Goal: Check status: Check status

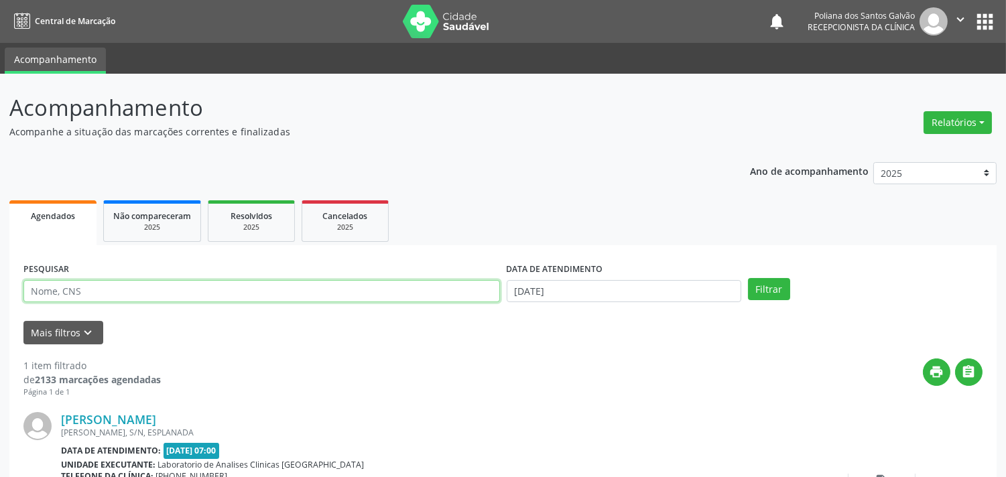
click at [345, 299] on input "text" at bounding box center [261, 291] width 476 height 23
type input "alzi"
click at [748, 278] on button "Filtrar" at bounding box center [769, 289] width 42 height 23
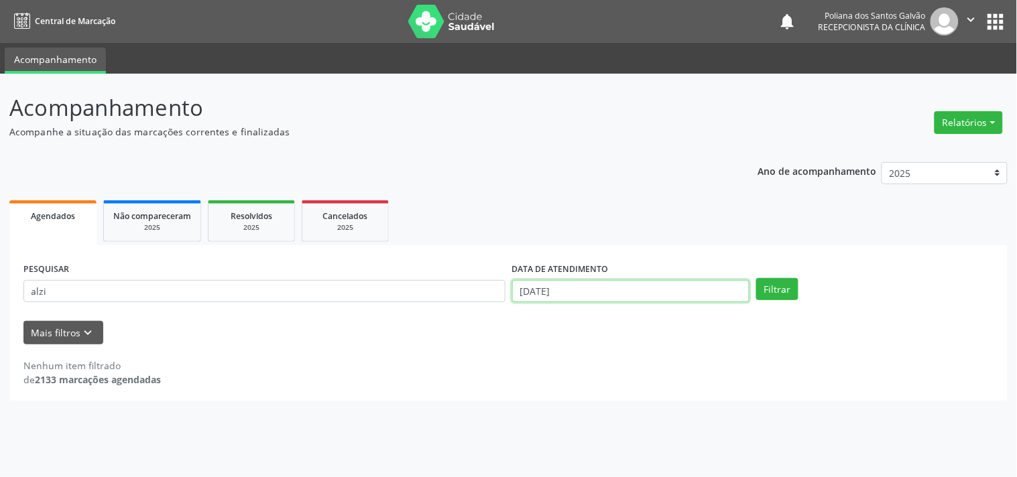
click at [621, 296] on input "[DATE]" at bounding box center [630, 291] width 237 height 23
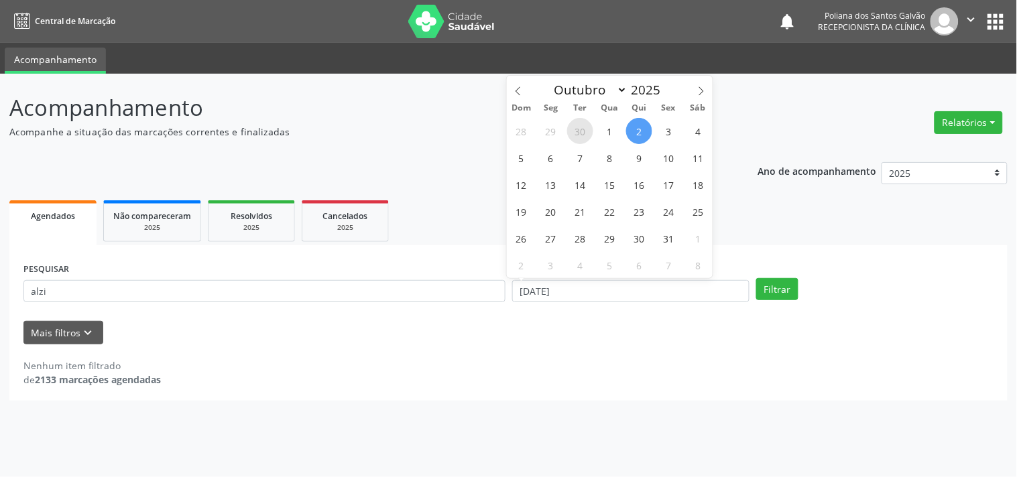
click at [582, 131] on span "30" at bounding box center [580, 131] width 26 height 26
type input "[DATE]"
click at [667, 133] on span "3" at bounding box center [668, 131] width 26 height 26
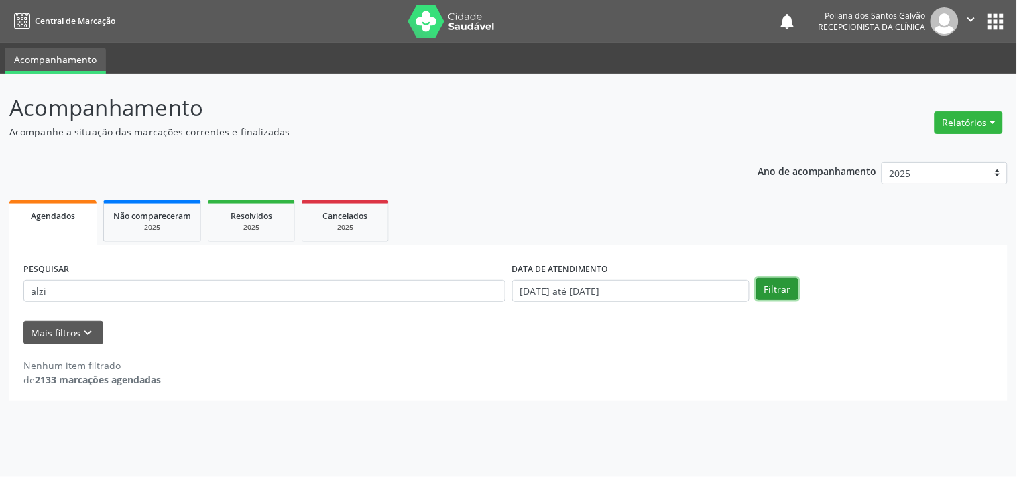
click at [778, 289] on button "Filtrar" at bounding box center [777, 289] width 42 height 23
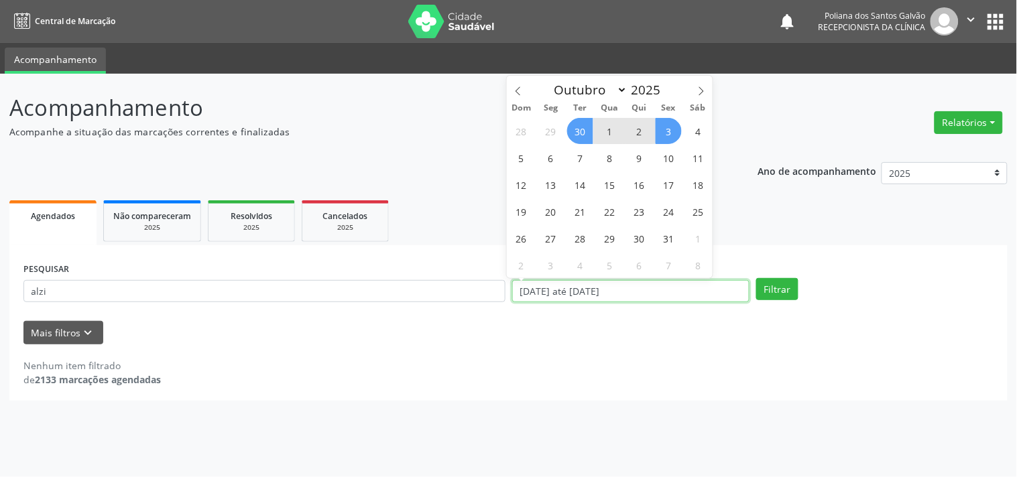
click at [659, 285] on input "[DATE] até [DATE]" at bounding box center [630, 291] width 237 height 23
click at [518, 92] on icon at bounding box center [517, 90] width 9 height 9
select select "8"
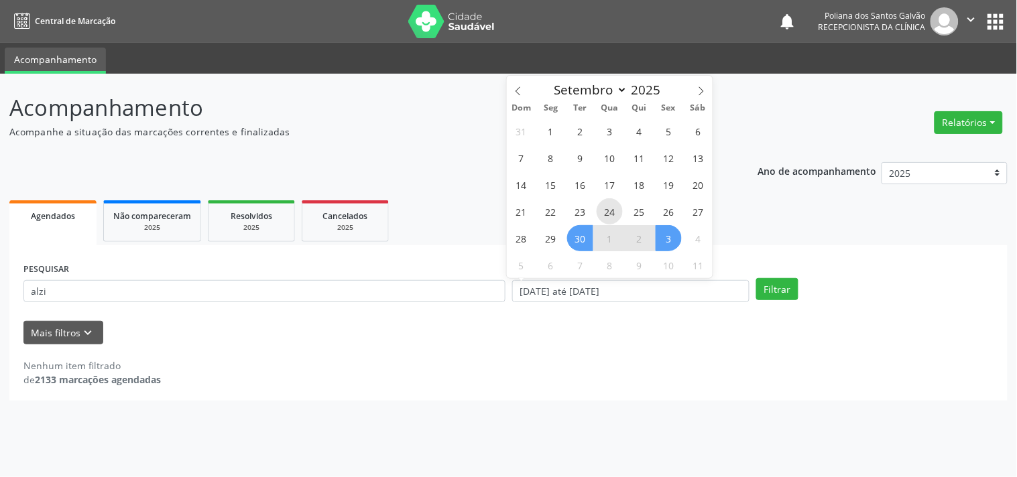
click at [606, 208] on span "24" at bounding box center [609, 211] width 26 height 26
type input "[DATE]"
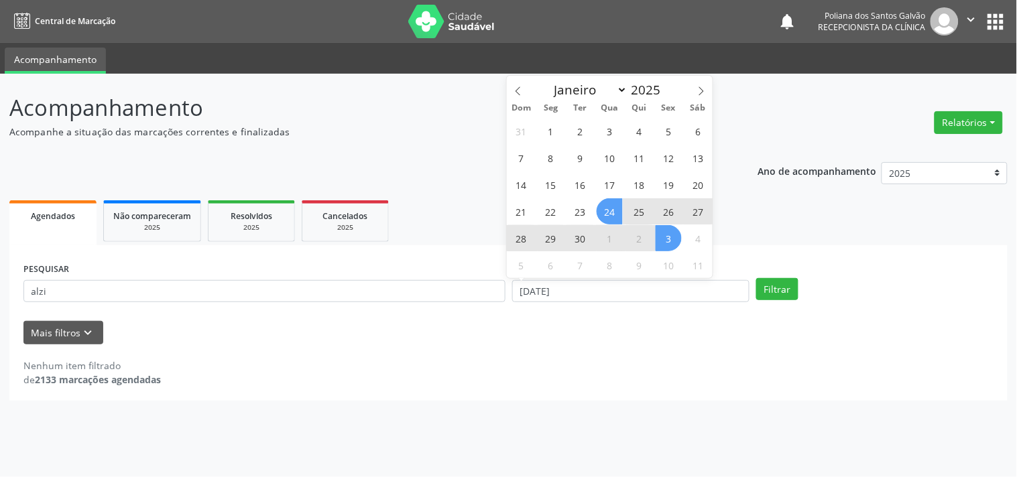
click at [673, 238] on span "3" at bounding box center [668, 238] width 26 height 26
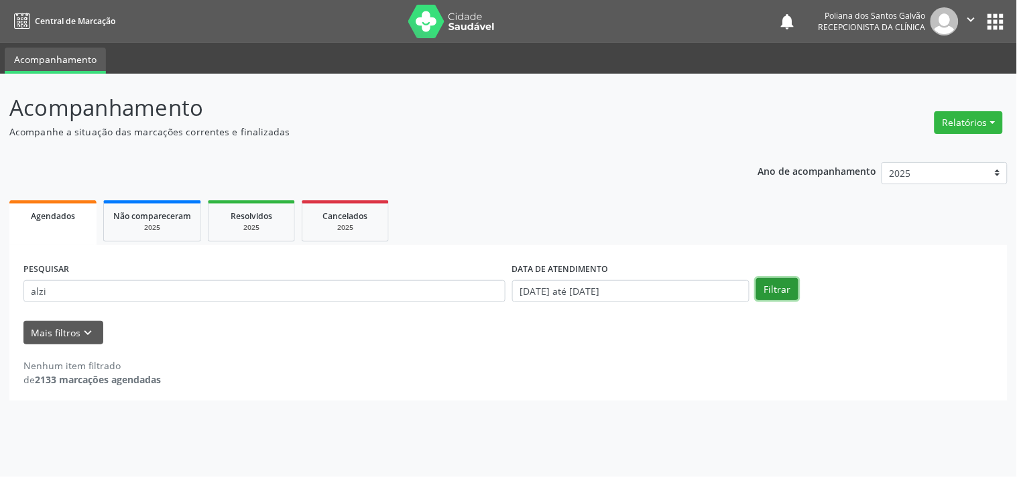
click at [789, 292] on button "Filtrar" at bounding box center [777, 289] width 42 height 23
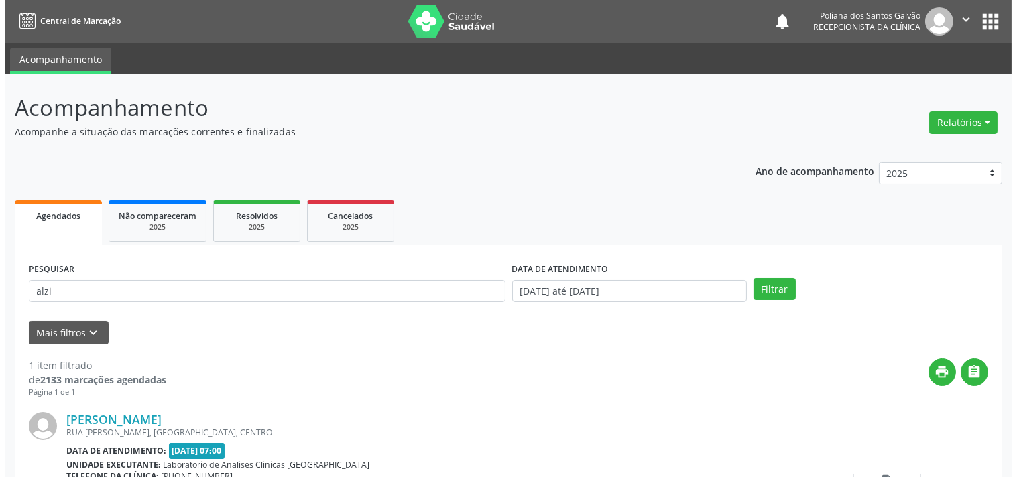
scroll to position [124, 0]
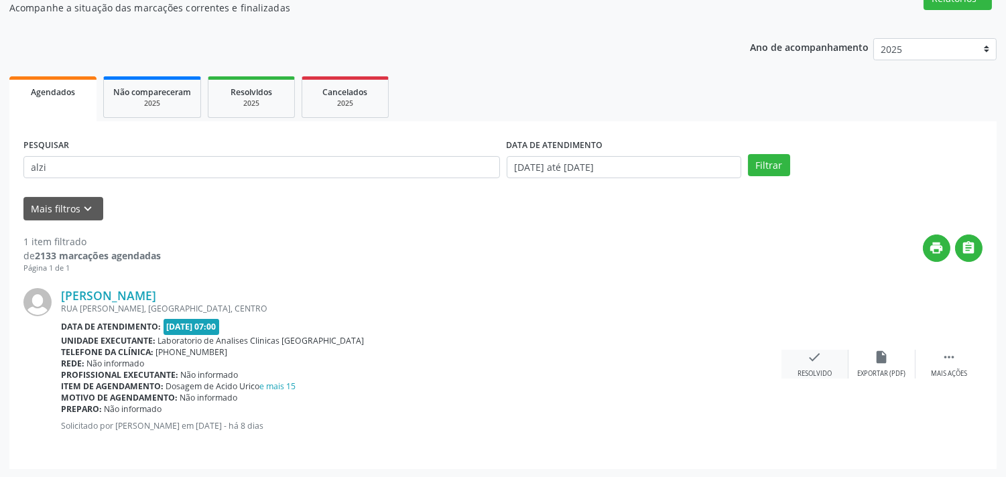
click at [820, 351] on icon "check" at bounding box center [814, 357] width 15 height 15
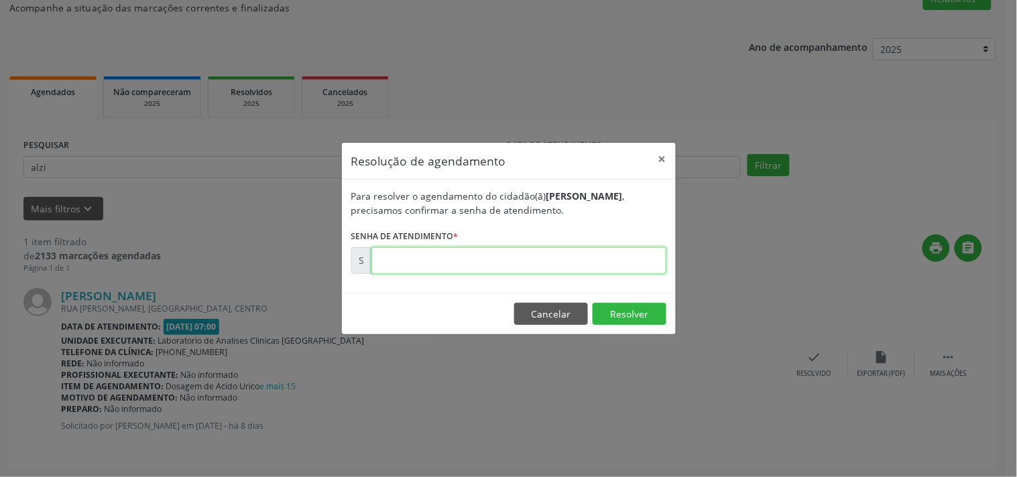
click at [639, 265] on input "text" at bounding box center [518, 260] width 295 height 27
type input "00178690"
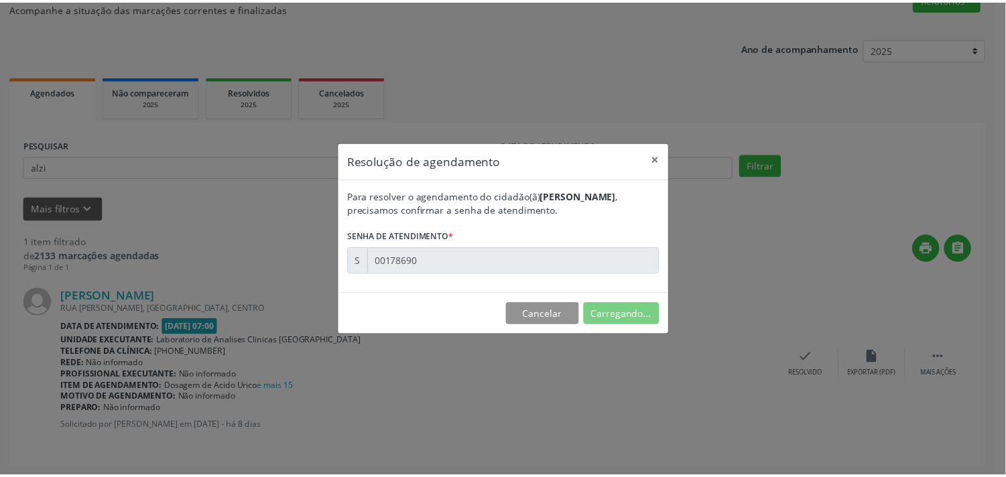
scroll to position [0, 0]
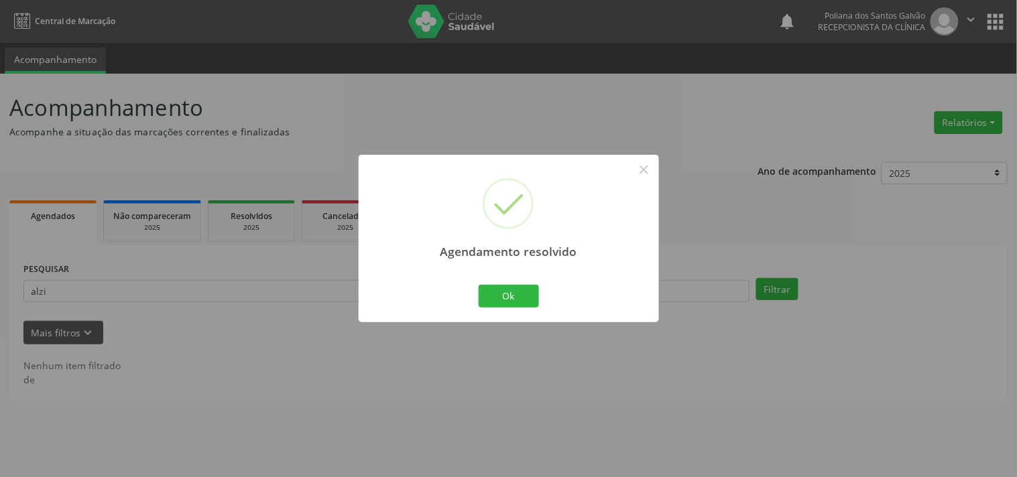
click at [525, 282] on div "Ok Cancel" at bounding box center [508, 296] width 66 height 28
click at [516, 296] on button "Ok" at bounding box center [508, 296] width 60 height 23
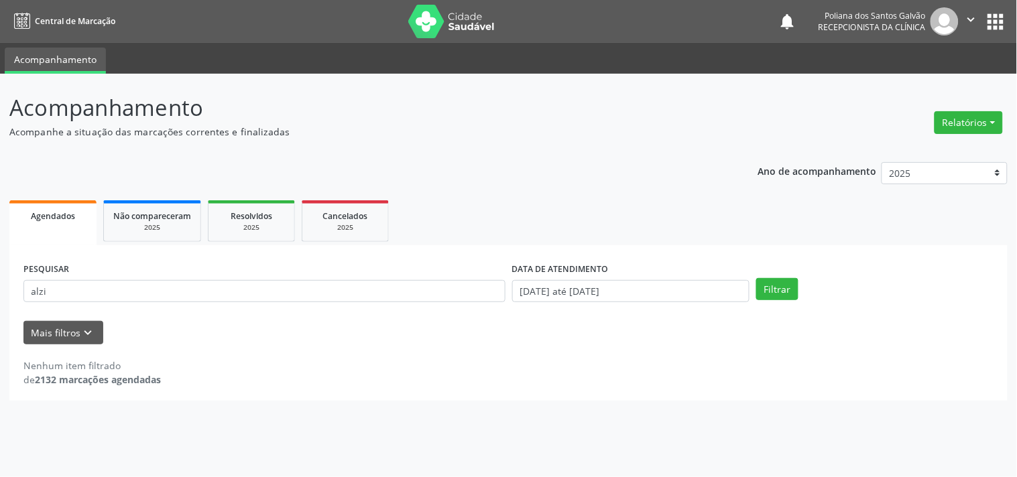
click at [411, 277] on div "PESQUISAR alzi" at bounding box center [264, 285] width 489 height 52
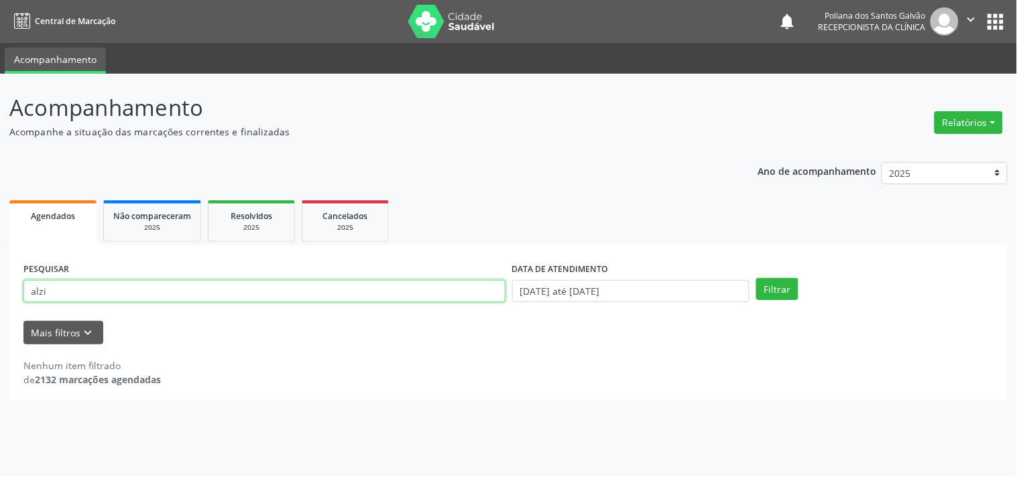
drag, startPoint x: 418, startPoint y: 290, endPoint x: 0, endPoint y: 165, distance: 436.5
click at [0, 172] on div "Acompanhamento Acompanhe a situação das marcações correntes e finalizadas Relat…" at bounding box center [508, 275] width 1017 height 403
type input "lucicar"
click at [756, 278] on button "Filtrar" at bounding box center [777, 289] width 42 height 23
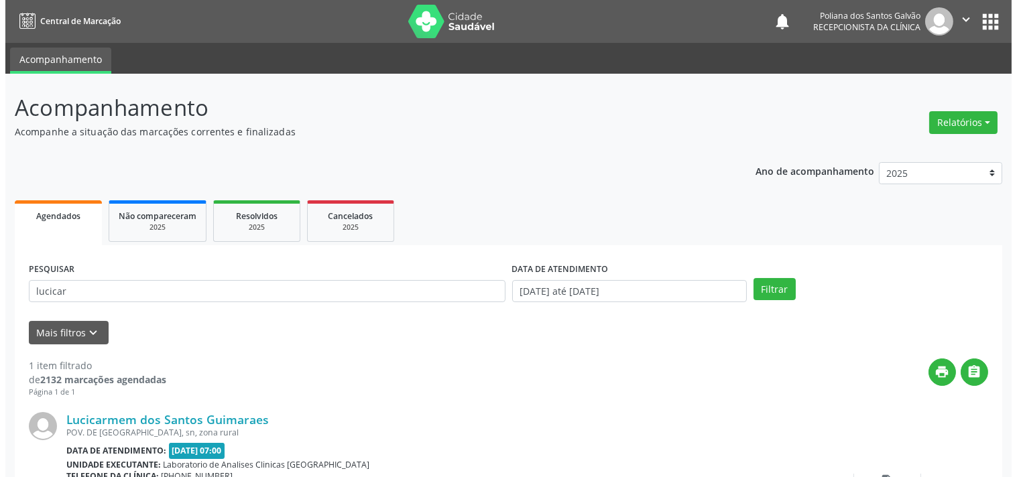
scroll to position [124, 0]
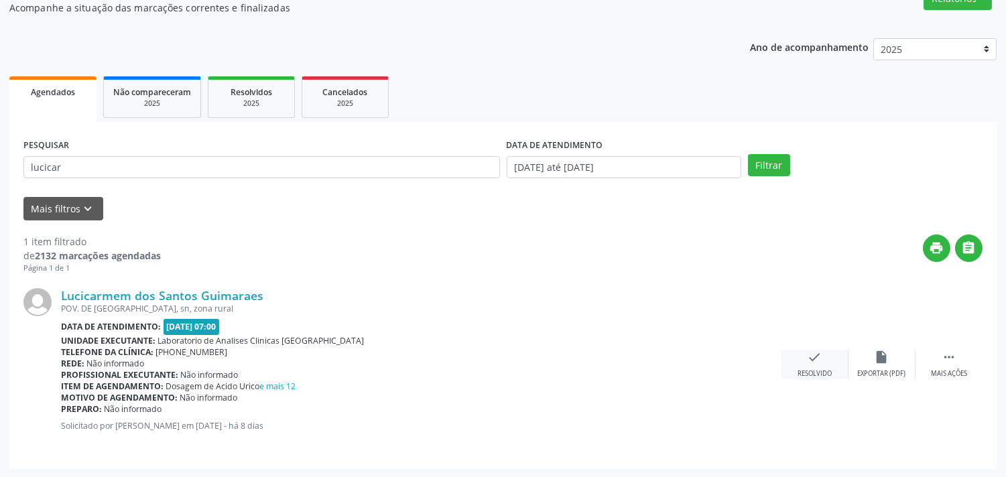
click at [805, 352] on div "check Resolvido" at bounding box center [814, 364] width 67 height 29
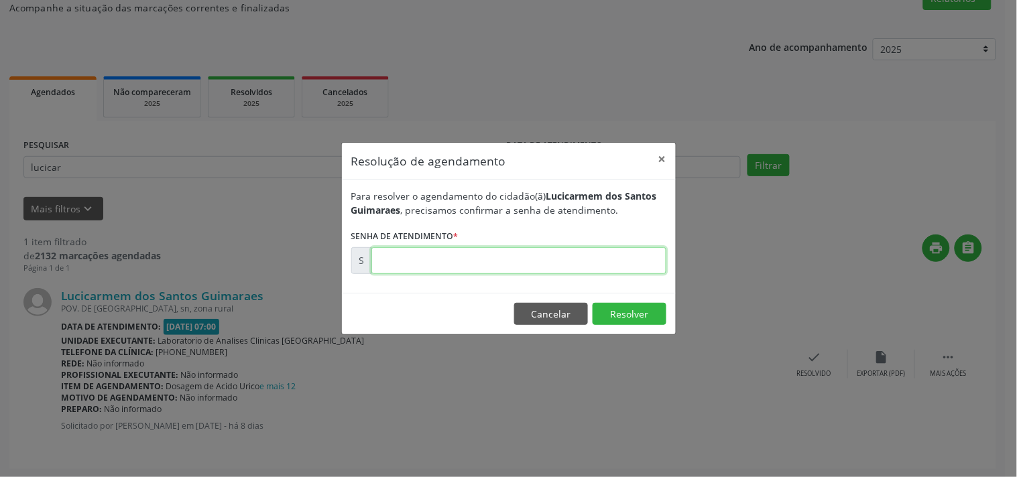
click at [621, 265] on input "text" at bounding box center [518, 260] width 295 height 27
type input "00178698"
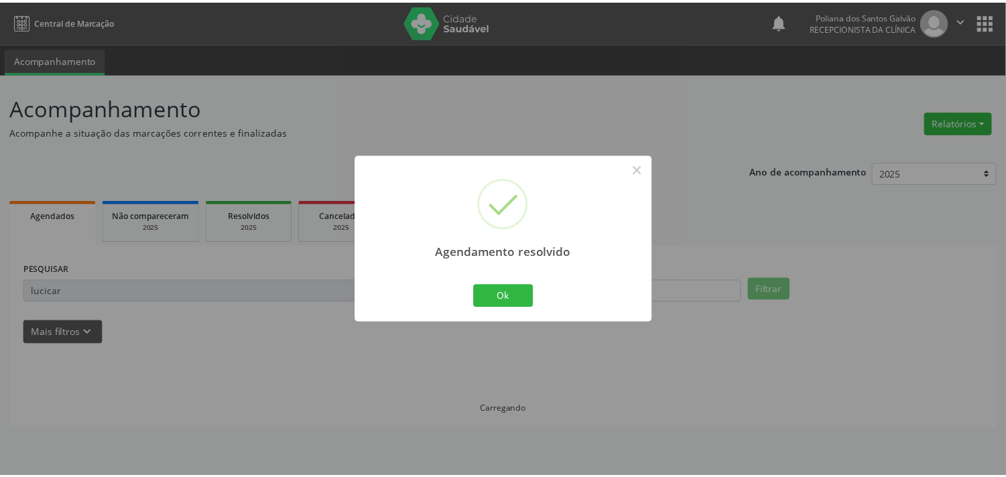
scroll to position [0, 0]
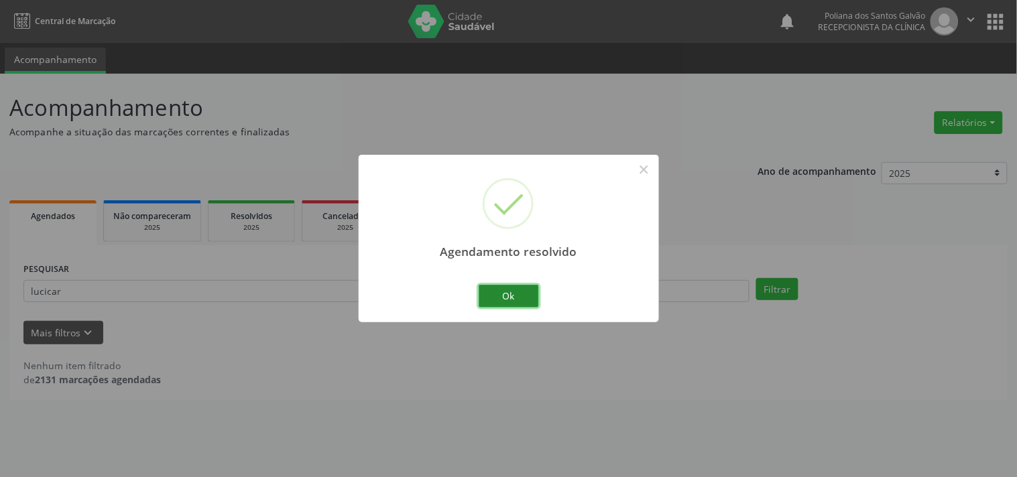
click at [531, 304] on button "Ok" at bounding box center [508, 296] width 60 height 23
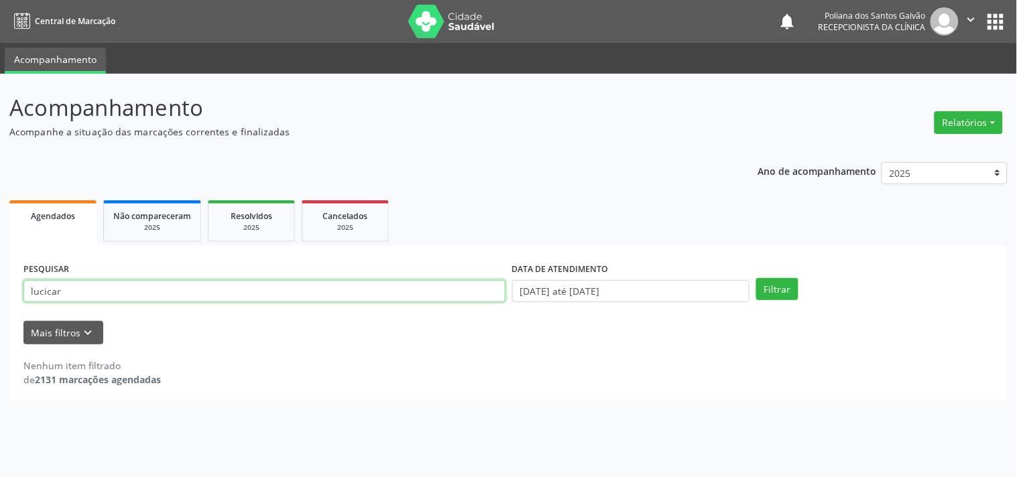
drag, startPoint x: 438, startPoint y: 291, endPoint x: 0, endPoint y: 59, distance: 495.2
click at [0, 70] on div "Central de Marcação notifications Poliana dos Santos Galvão Recepcionista da cl…" at bounding box center [508, 238] width 1017 height 477
type input "nailde"
click at [756, 278] on button "Filtrar" at bounding box center [777, 289] width 42 height 23
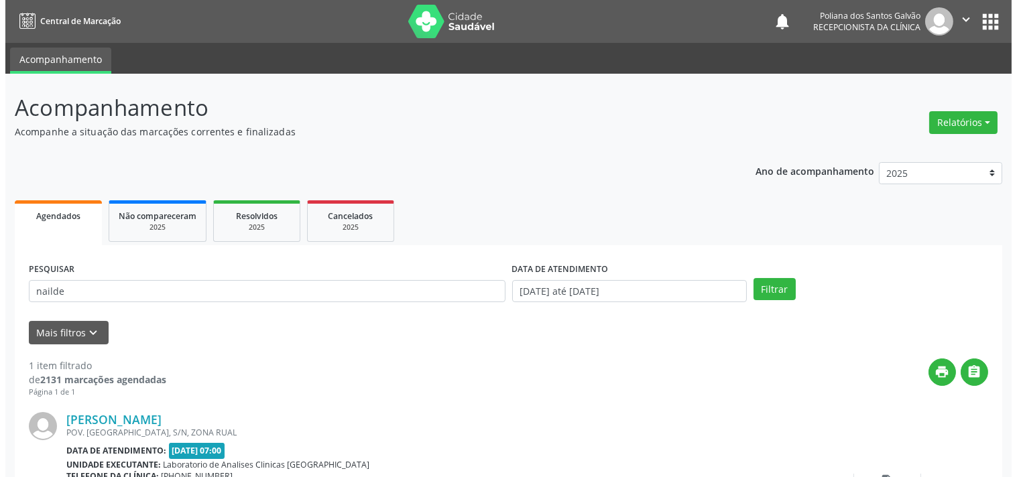
scroll to position [124, 0]
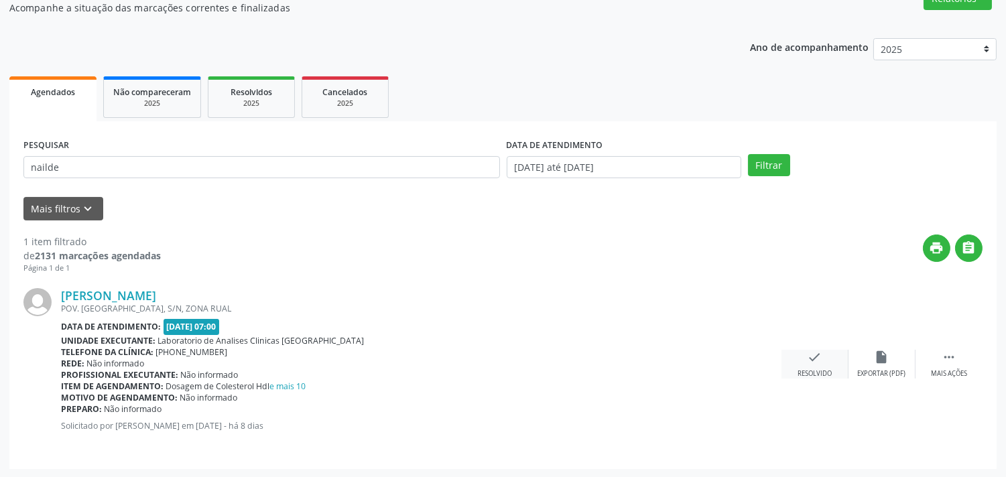
click at [816, 359] on icon "check" at bounding box center [814, 357] width 15 height 15
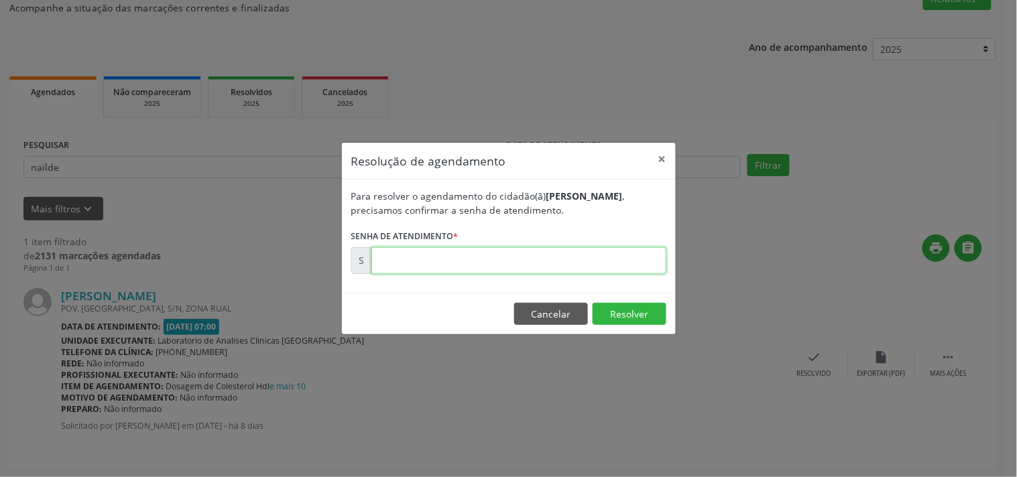
click at [598, 268] on input "text" at bounding box center [518, 260] width 295 height 27
type input "00178686"
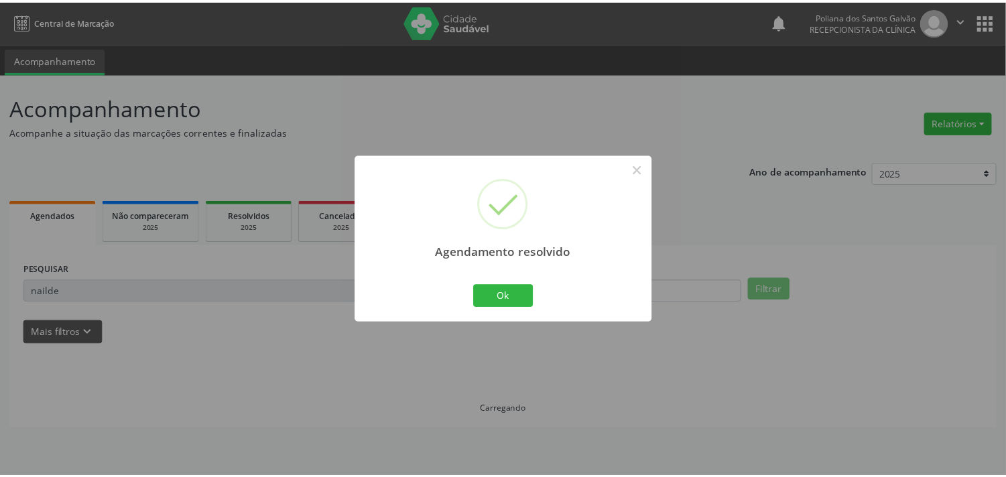
scroll to position [0, 0]
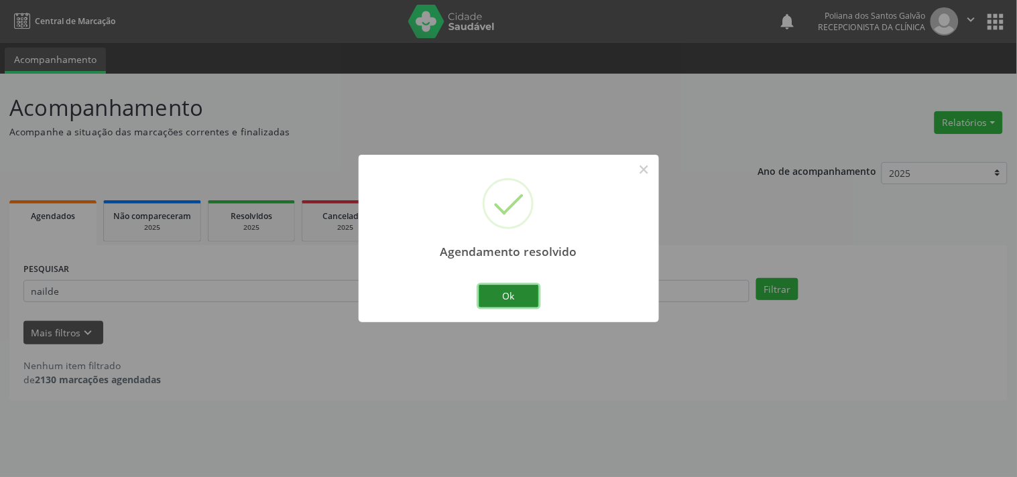
click at [501, 304] on button "Ok" at bounding box center [508, 296] width 60 height 23
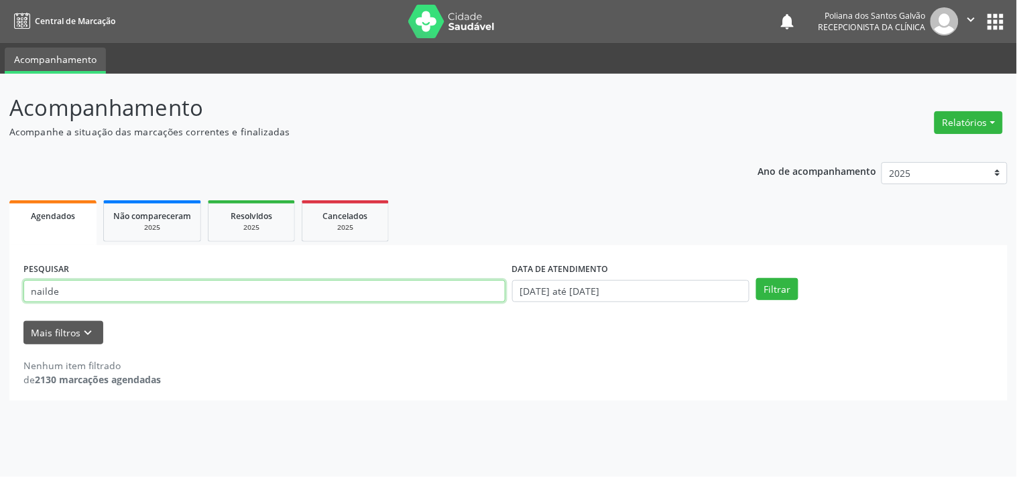
drag, startPoint x: 423, startPoint y: 297, endPoint x: 0, endPoint y: 178, distance: 439.3
click at [0, 188] on div "Acompanhamento Acompanhe a situação das marcações correntes e finalizadas Relat…" at bounding box center [508, 275] width 1017 height 403
type input "[PERSON_NAME]"
click at [756, 278] on button "Filtrar" at bounding box center [777, 289] width 42 height 23
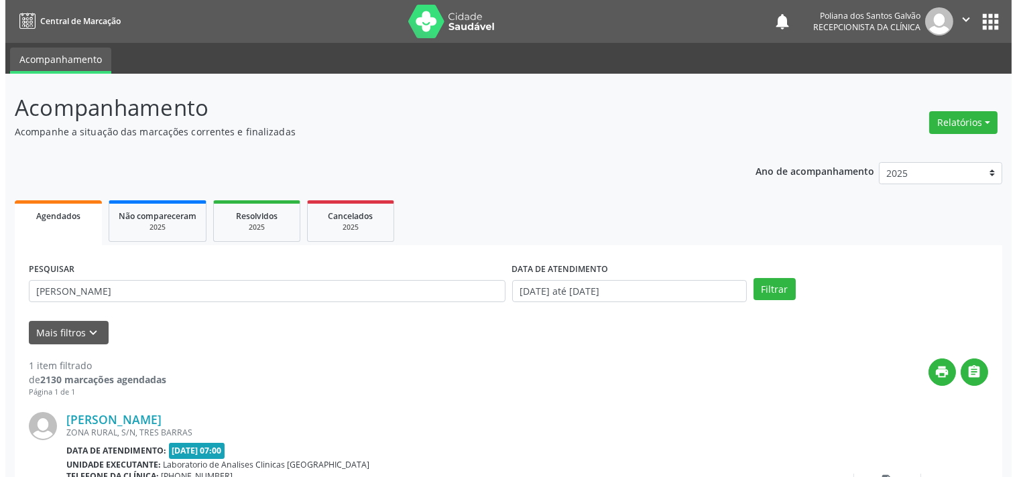
scroll to position [124, 0]
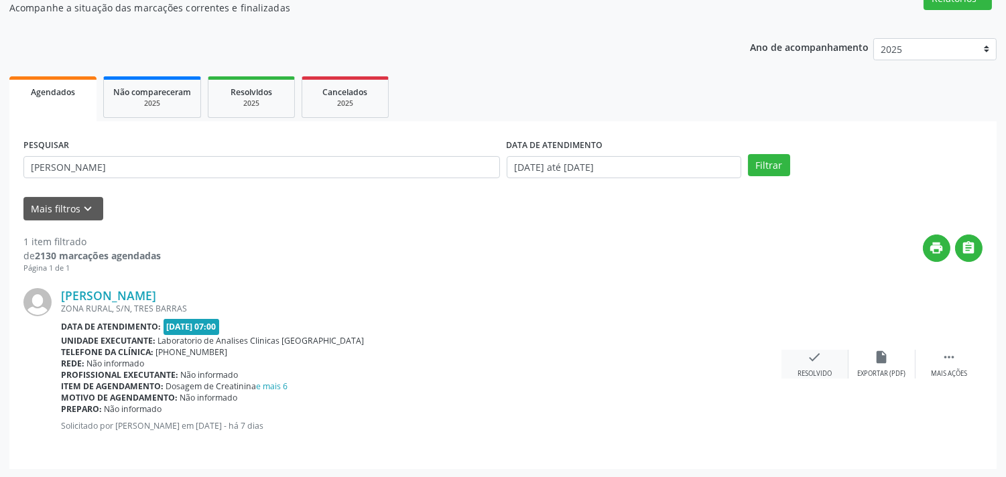
click at [818, 363] on icon "check" at bounding box center [814, 357] width 15 height 15
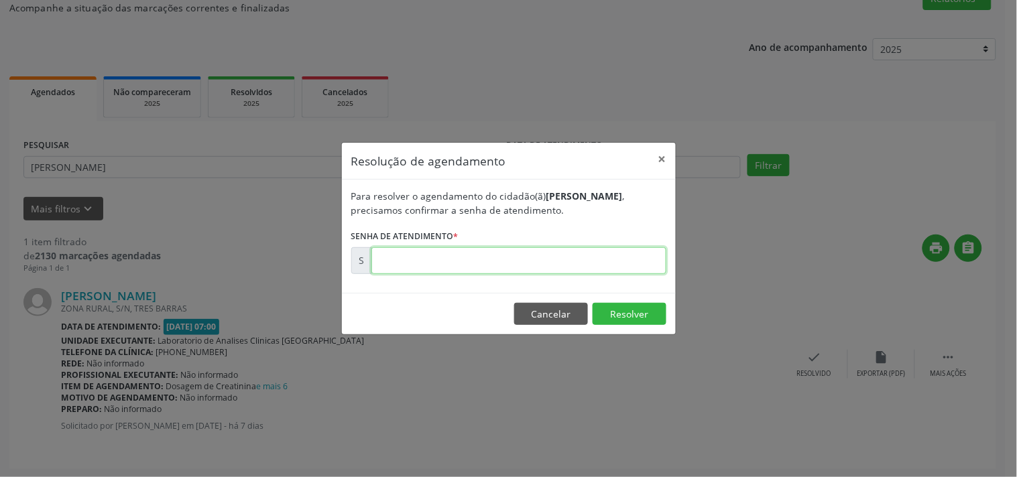
click at [621, 260] on input "text" at bounding box center [518, 260] width 295 height 27
type input "00178846"
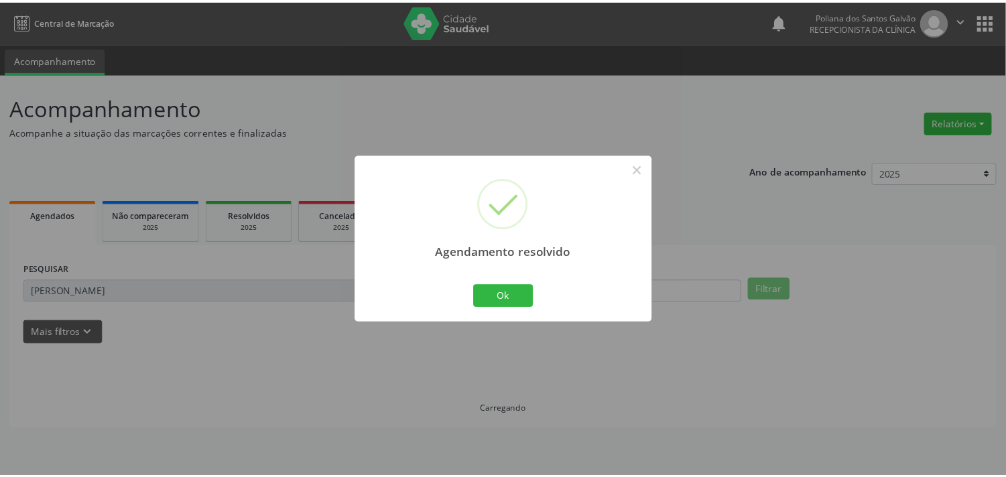
scroll to position [0, 0]
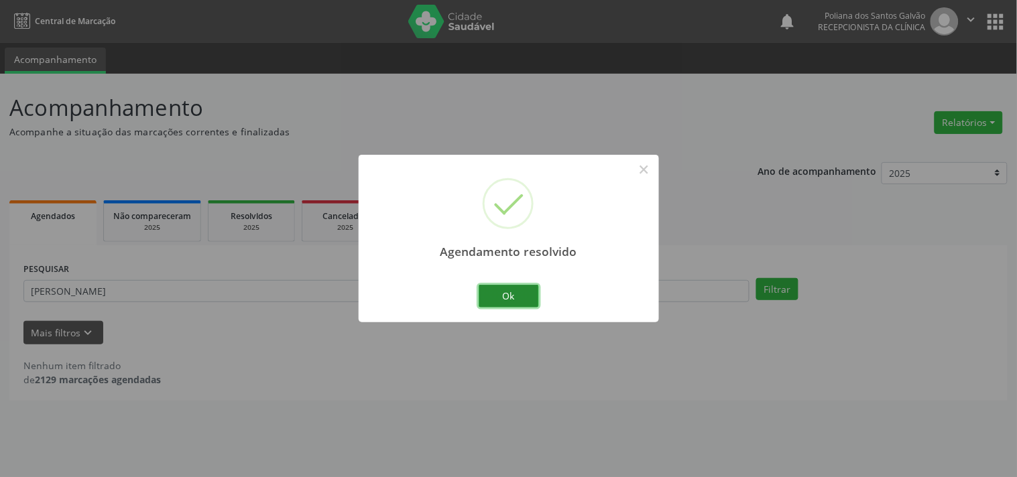
click at [535, 296] on button "Ok" at bounding box center [508, 296] width 60 height 23
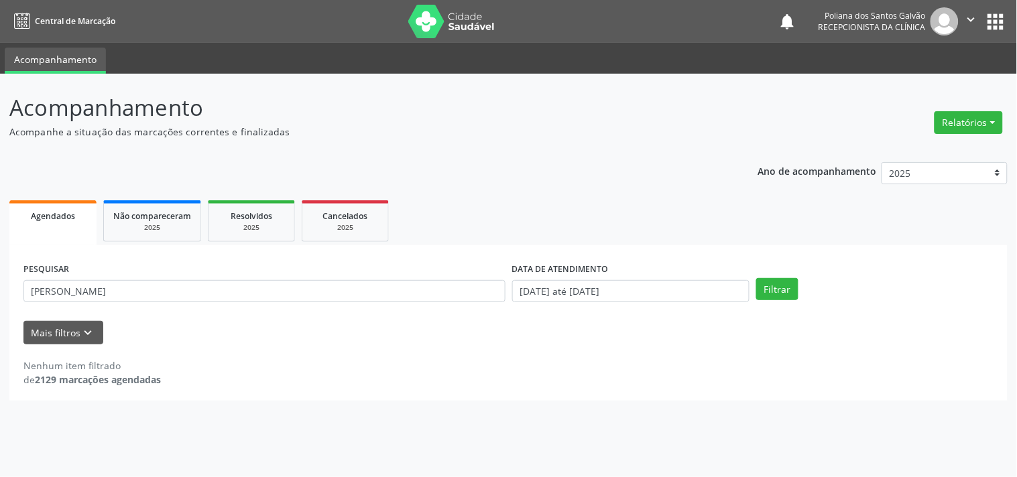
click at [364, 268] on div "PESQUISAR [PERSON_NAME]" at bounding box center [264, 285] width 489 height 52
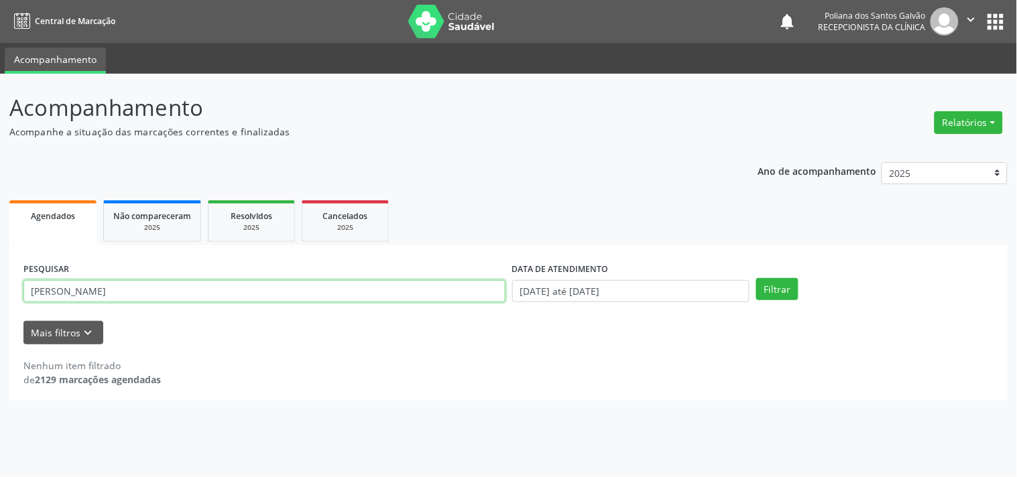
drag, startPoint x: 369, startPoint y: 289, endPoint x: 0, endPoint y: 74, distance: 426.7
click at [0, 118] on div "Acompanhamento Acompanhe a situação das marcações correntes e finalizadas Relat…" at bounding box center [508, 275] width 1017 height 403
type input "ROSANGELA"
click at [756, 278] on button "Filtrar" at bounding box center [777, 289] width 42 height 23
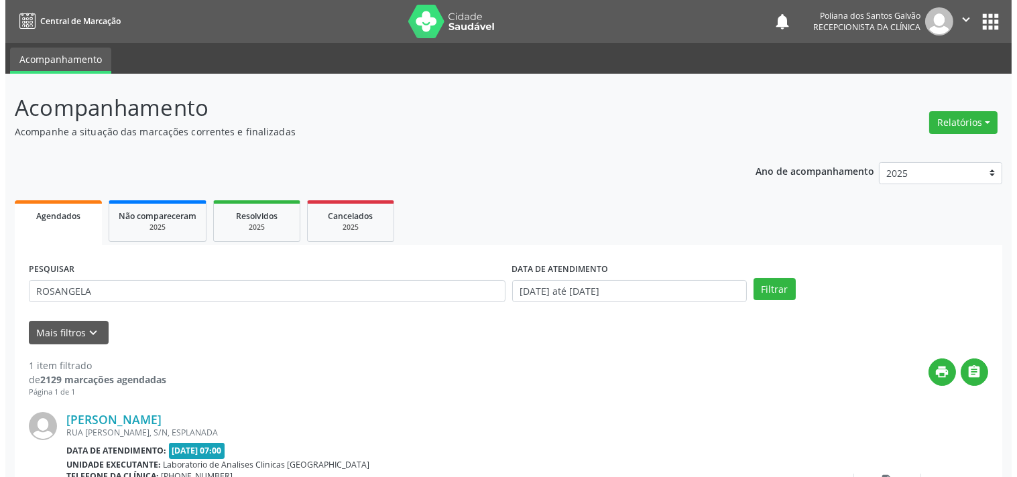
scroll to position [124, 0]
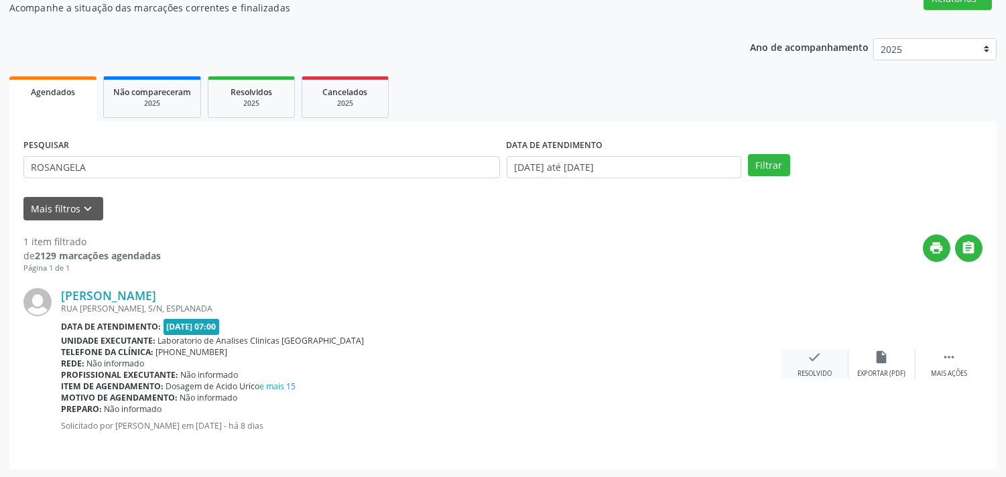
click at [805, 357] on div "check Resolvido" at bounding box center [814, 364] width 67 height 29
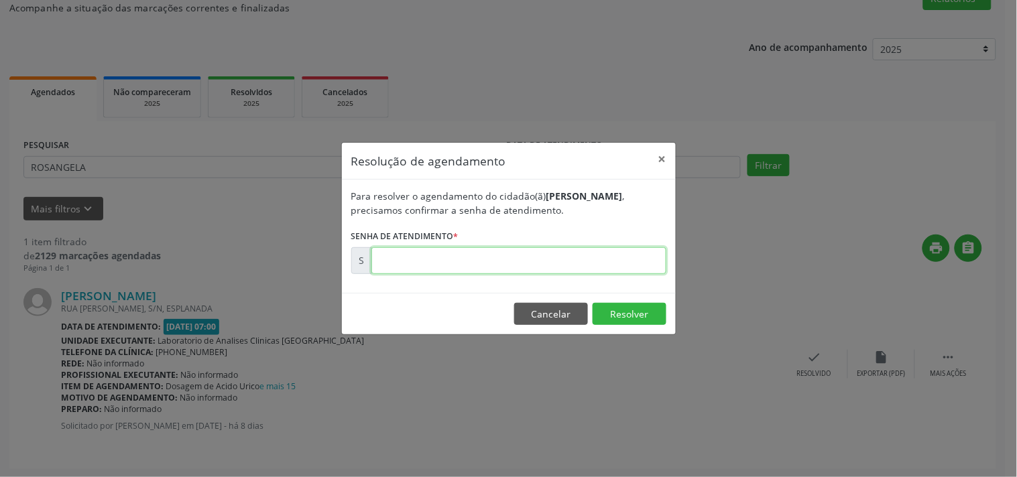
click at [606, 259] on input "text" at bounding box center [518, 260] width 295 height 27
type input "00178782"
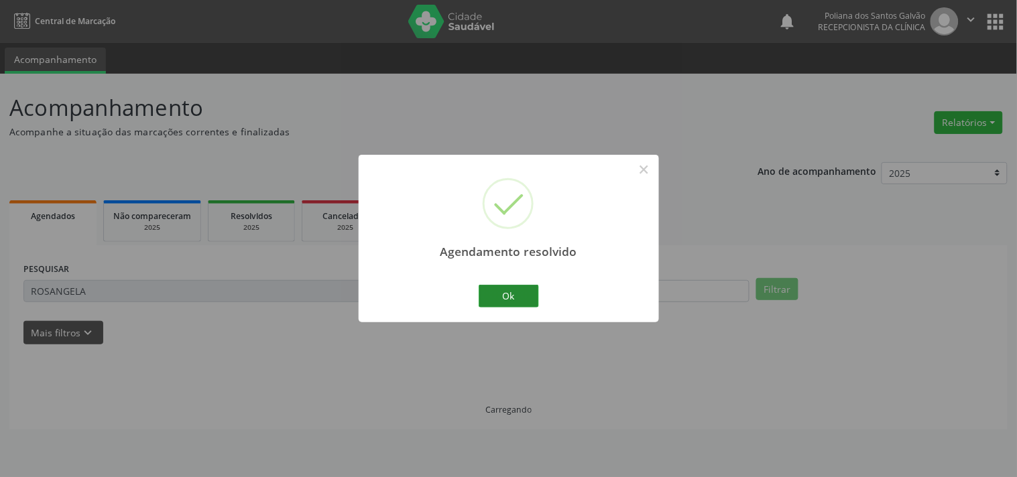
scroll to position [0, 0]
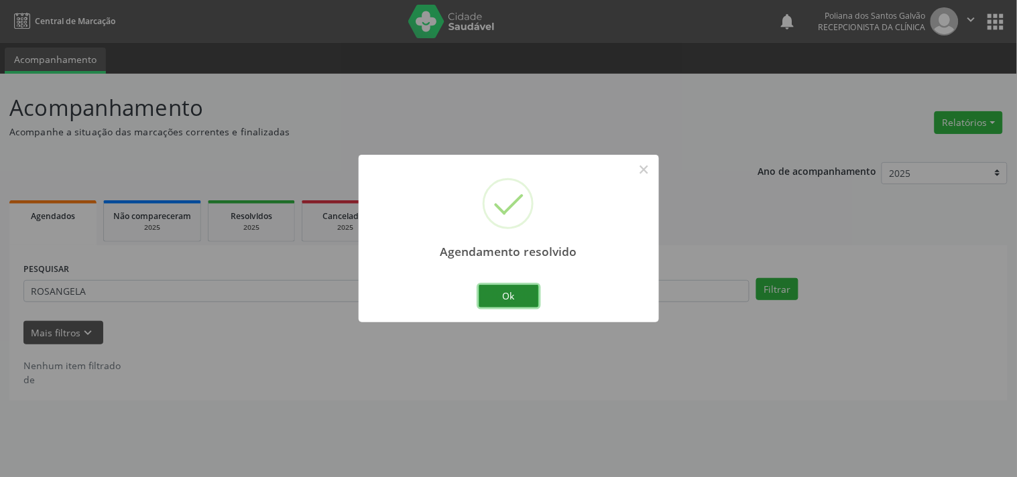
click at [520, 296] on button "Ok" at bounding box center [508, 296] width 60 height 23
